Goal: Check status: Check status

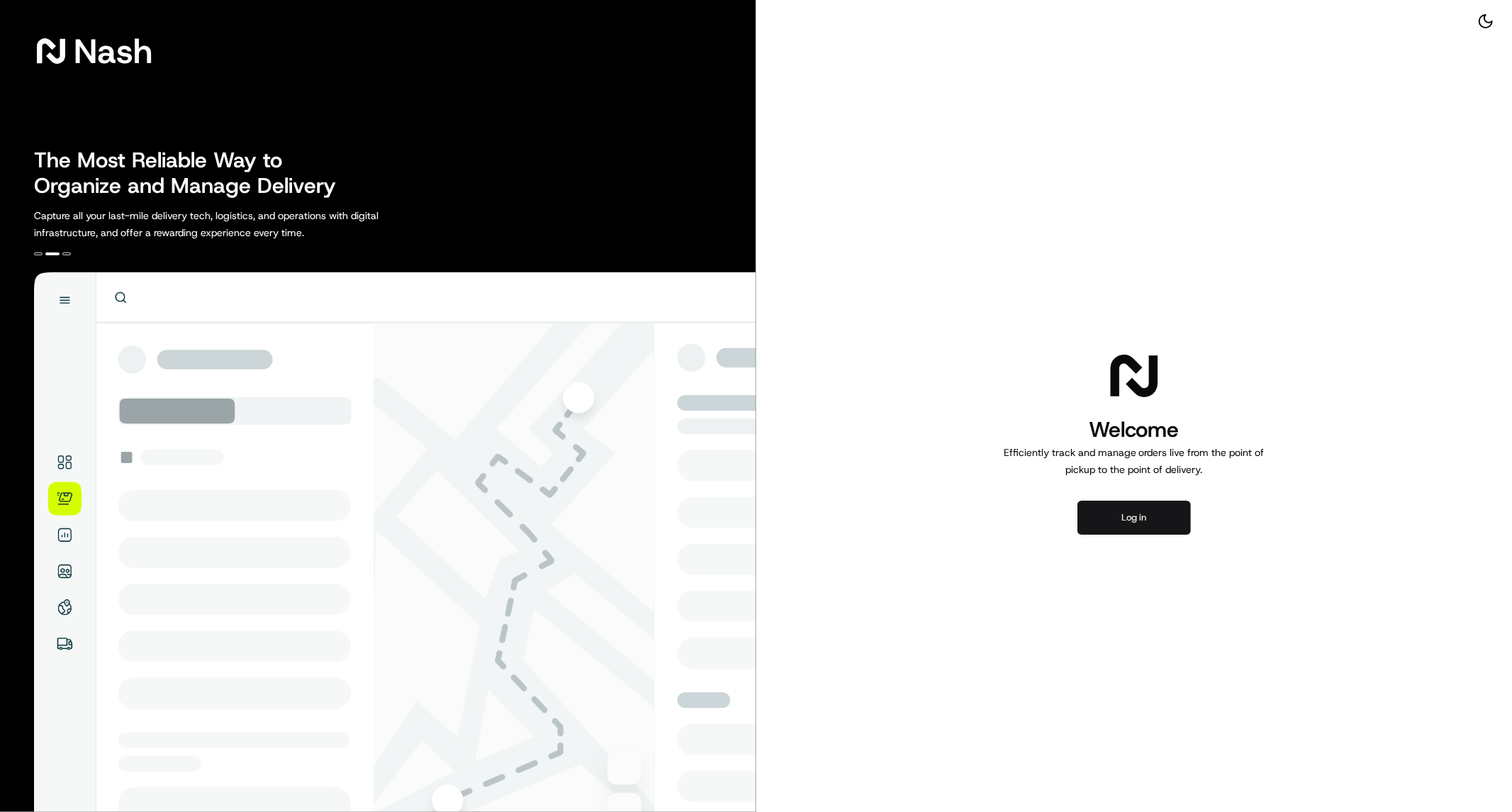
click at [1165, 519] on button "Log in" at bounding box center [1134, 518] width 113 height 35
